Goal: Transaction & Acquisition: Book appointment/travel/reservation

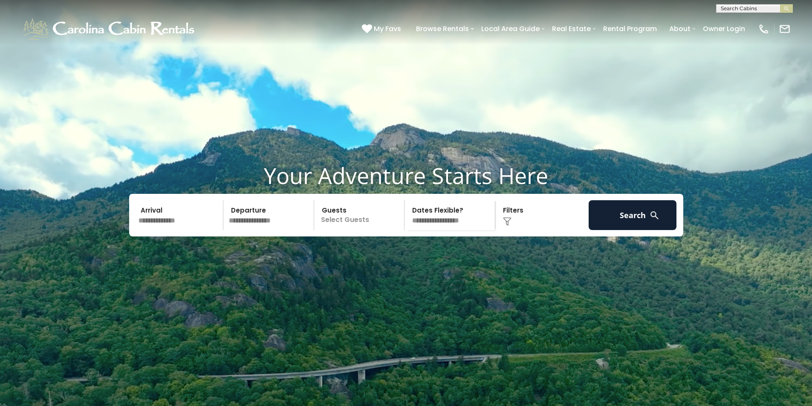
click at [336, 230] on p "Select Guests" at bounding box center [361, 215] width 88 height 30
click at [402, 254] on span "+" at bounding box center [401, 250] width 3 height 9
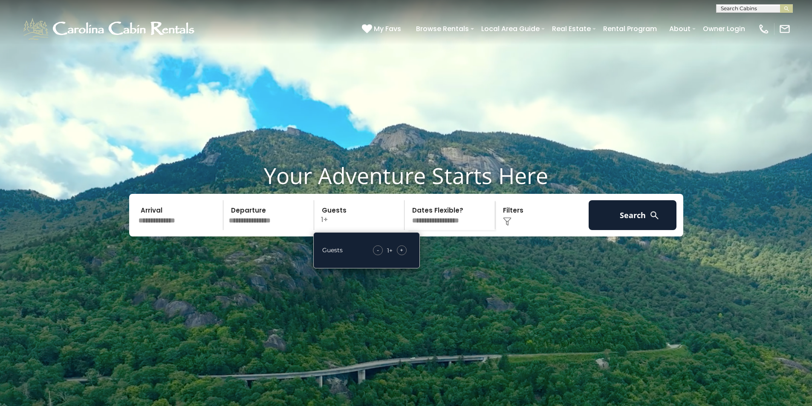
click at [402, 254] on span "+" at bounding box center [401, 250] width 3 height 9
click at [163, 230] on input "text" at bounding box center [180, 215] width 88 height 30
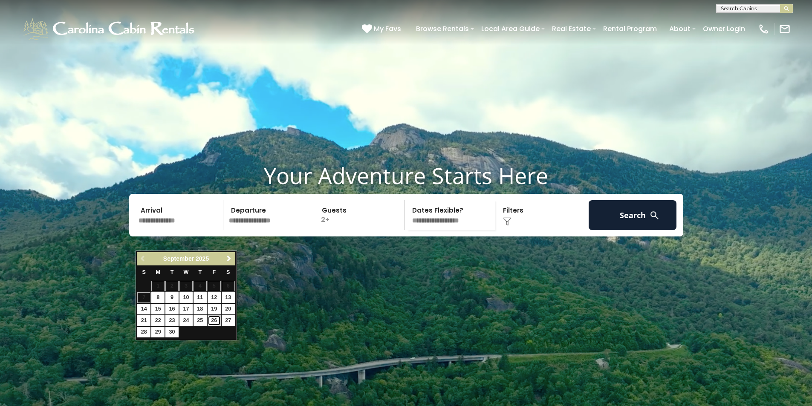
click at [212, 320] on link "26" at bounding box center [214, 320] width 13 height 11
type input "*******"
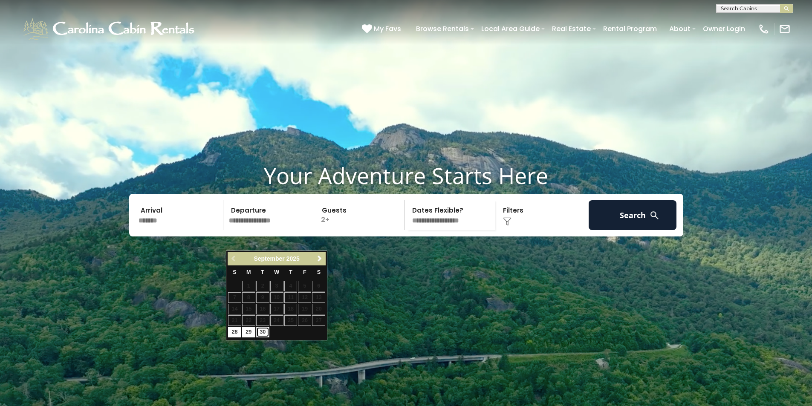
click at [263, 333] on link "30" at bounding box center [262, 332] width 13 height 11
type input "*******"
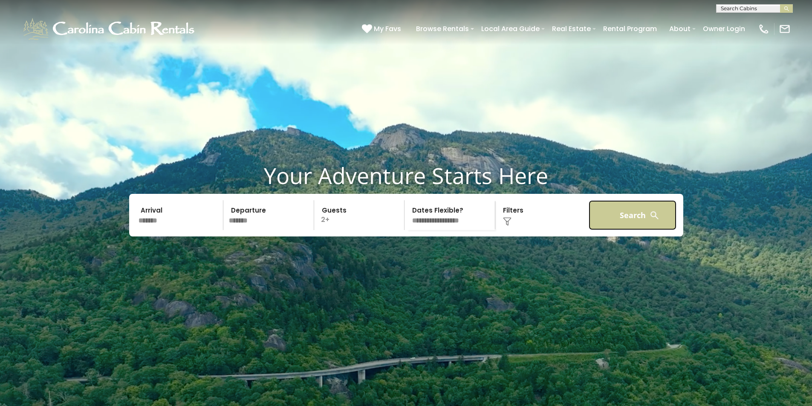
click at [624, 230] on button "Search" at bounding box center [633, 215] width 88 height 30
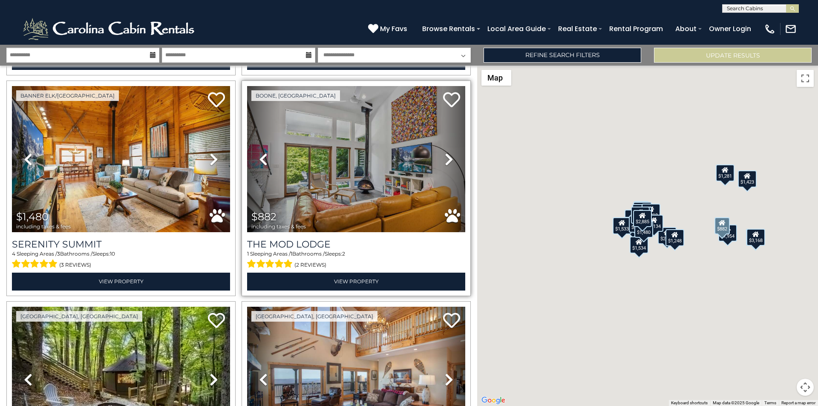
scroll to position [852, 0]
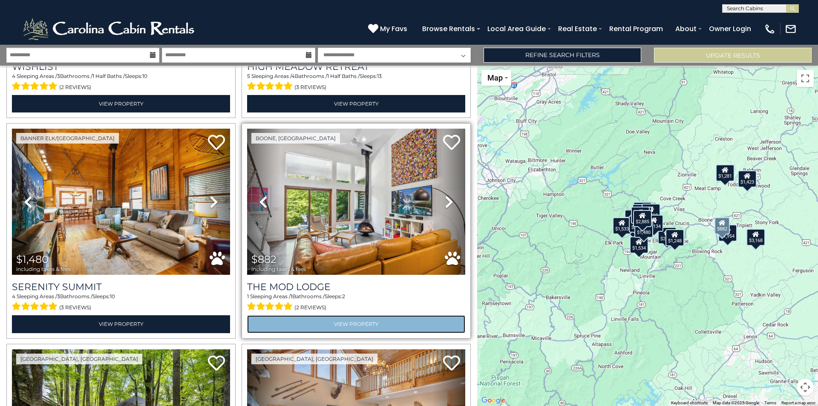
click at [357, 316] on link "View Property" at bounding box center [356, 323] width 218 height 17
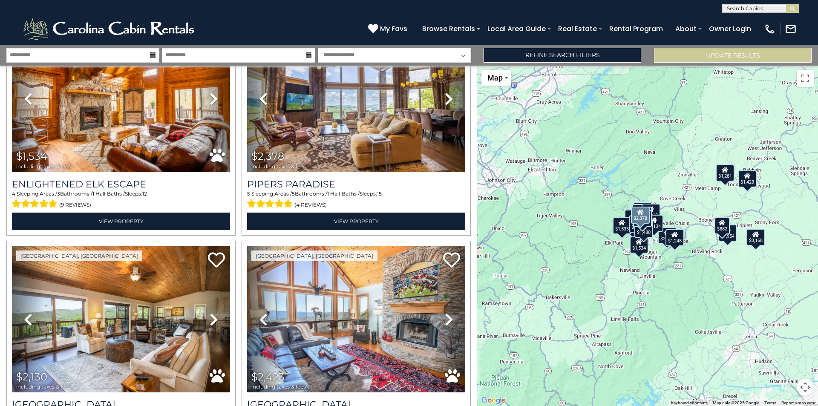
scroll to position [1407, 0]
